Goal: Task Accomplishment & Management: Manage account settings

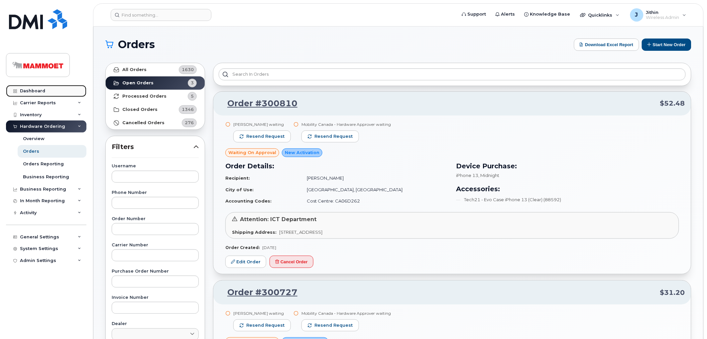
click at [35, 90] on div "Dashboard" at bounding box center [32, 90] width 25 height 5
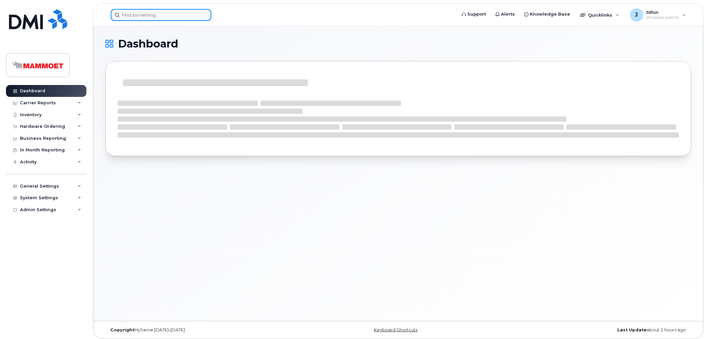
click at [135, 15] on input at bounding box center [161, 15] width 101 height 12
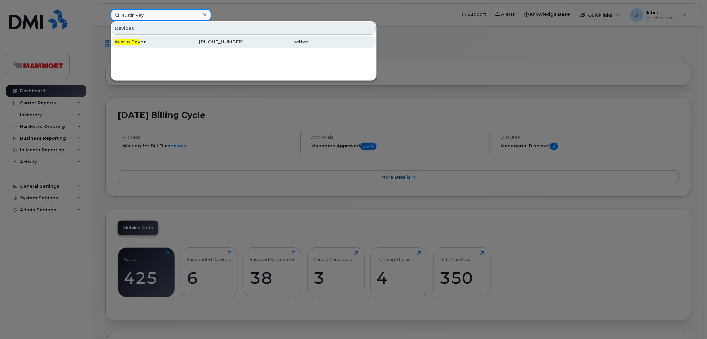
type input "austin Pay"
click at [150, 41] on div "Austin Pay ne" at bounding box center [146, 42] width 65 height 7
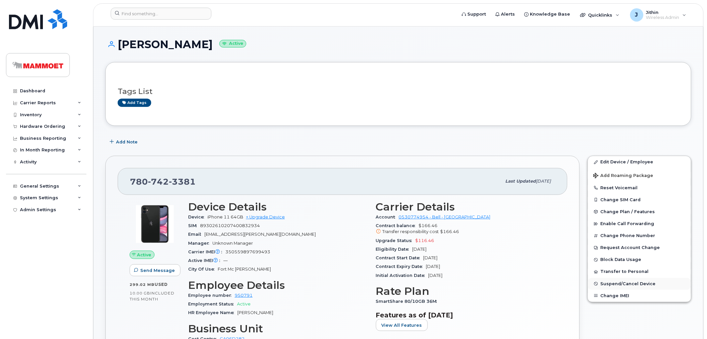
click at [611, 283] on button "Suspend/Cancel Device" at bounding box center [639, 284] width 103 height 12
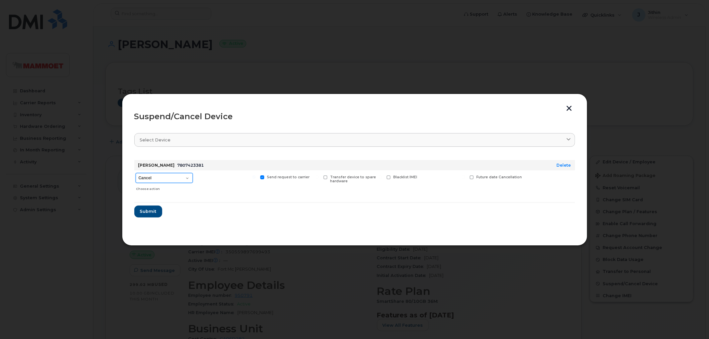
click at [170, 178] on select "Cancel Suspend - Extend Suspension Suspend - Reduced Rate Suspend - Full Rate S…" at bounding box center [164, 178] width 57 height 10
select select "[object Object]"
click at [136, 173] on select "Cancel Suspend - Extend Suspension Suspend - Reduced Rate Suspend - Full Rate S…" at bounding box center [164, 178] width 57 height 10
click at [152, 211] on span "Submit" at bounding box center [148, 211] width 17 height 6
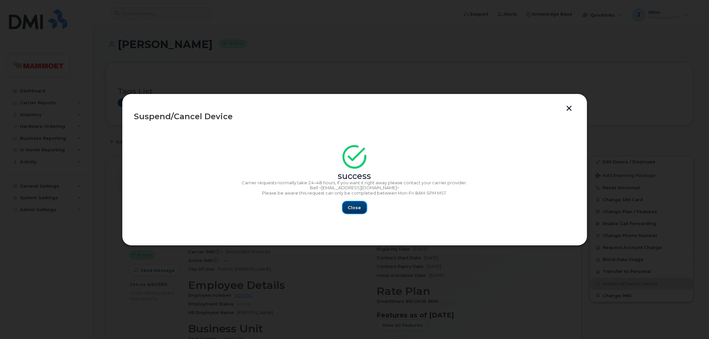
click at [349, 207] on span "Close" at bounding box center [354, 208] width 13 height 6
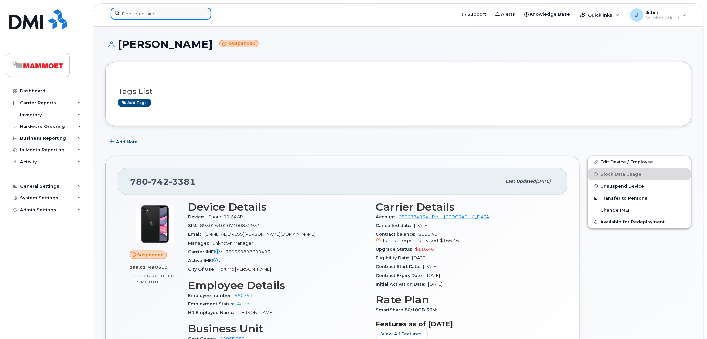
click at [117, 13] on input at bounding box center [161, 14] width 101 height 12
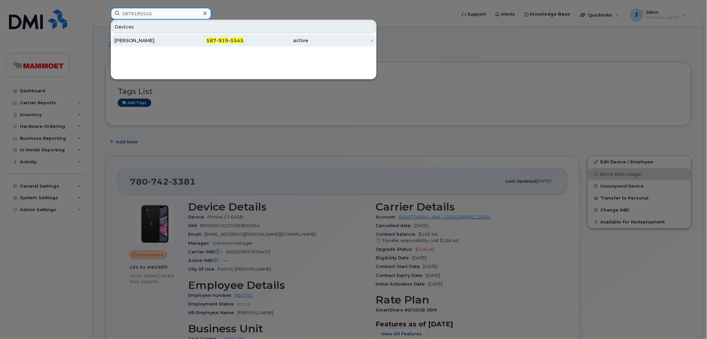
type input "5879195545"
click at [147, 37] on div "Michelle Amiot-Jenkins" at bounding box center [146, 41] width 65 height 12
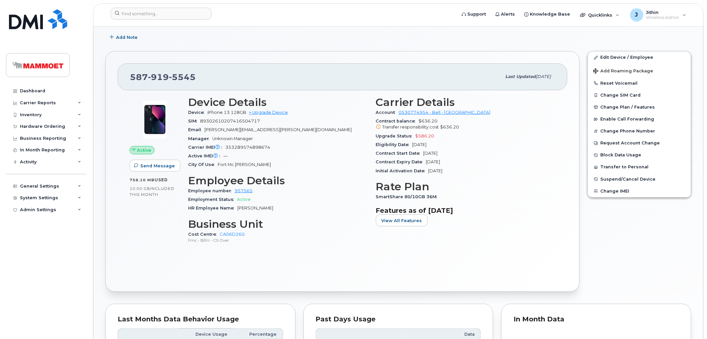
scroll to position [111, 0]
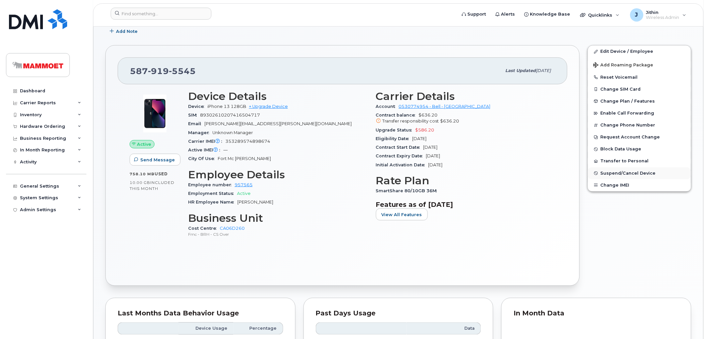
click at [607, 175] on span "Suspend/Cancel Device" at bounding box center [628, 173] width 55 height 5
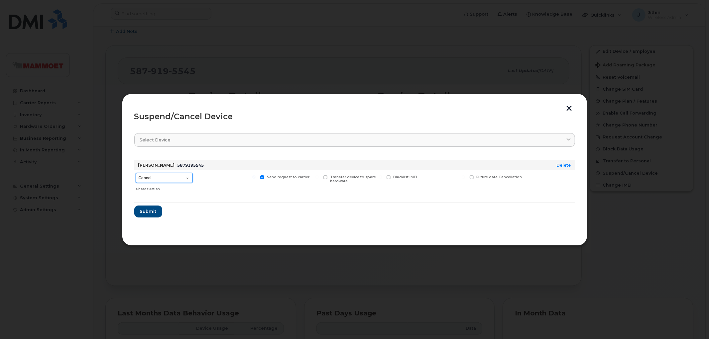
click at [161, 180] on select "Cancel Suspend - Extend Suspension Suspend - Reduced Rate Suspend - Full Rate S…" at bounding box center [164, 178] width 57 height 10
select select "[object Object]"
click at [136, 173] on select "Cancel Suspend - Extend Suspension Suspend - Reduced Rate Suspend - Full Rate S…" at bounding box center [164, 178] width 57 height 10
click at [152, 213] on span "Submit" at bounding box center [148, 211] width 17 height 6
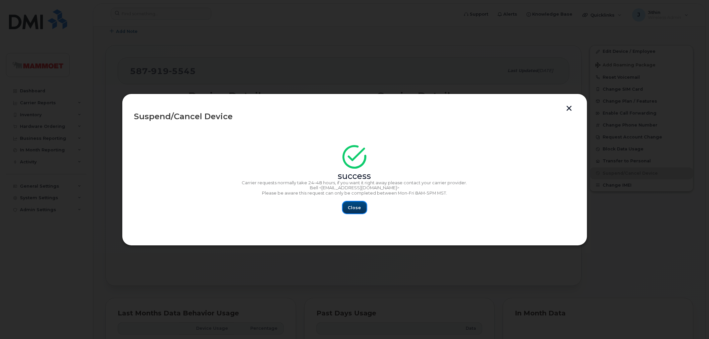
click at [361, 206] on button "Close" at bounding box center [355, 208] width 24 height 12
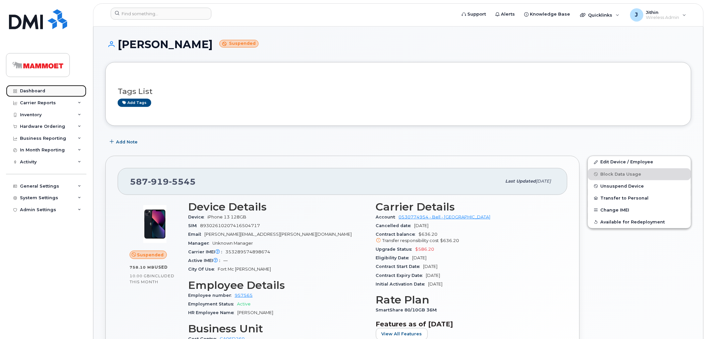
click at [42, 88] on div "Dashboard" at bounding box center [32, 90] width 25 height 5
